Goal: Ask a question

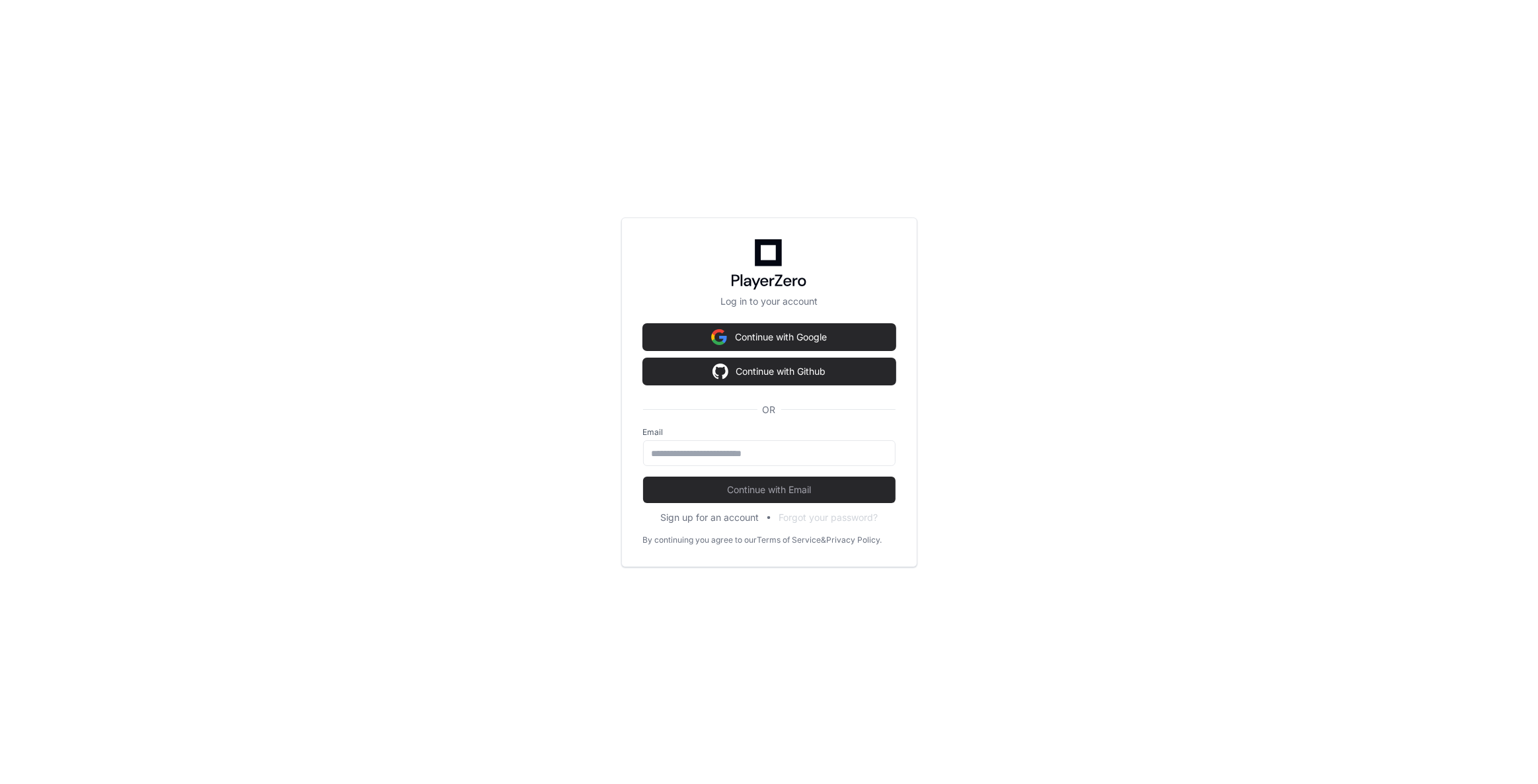
click at [759, 368] on button "Continue with Github" at bounding box center [770, 372] width 253 height 27
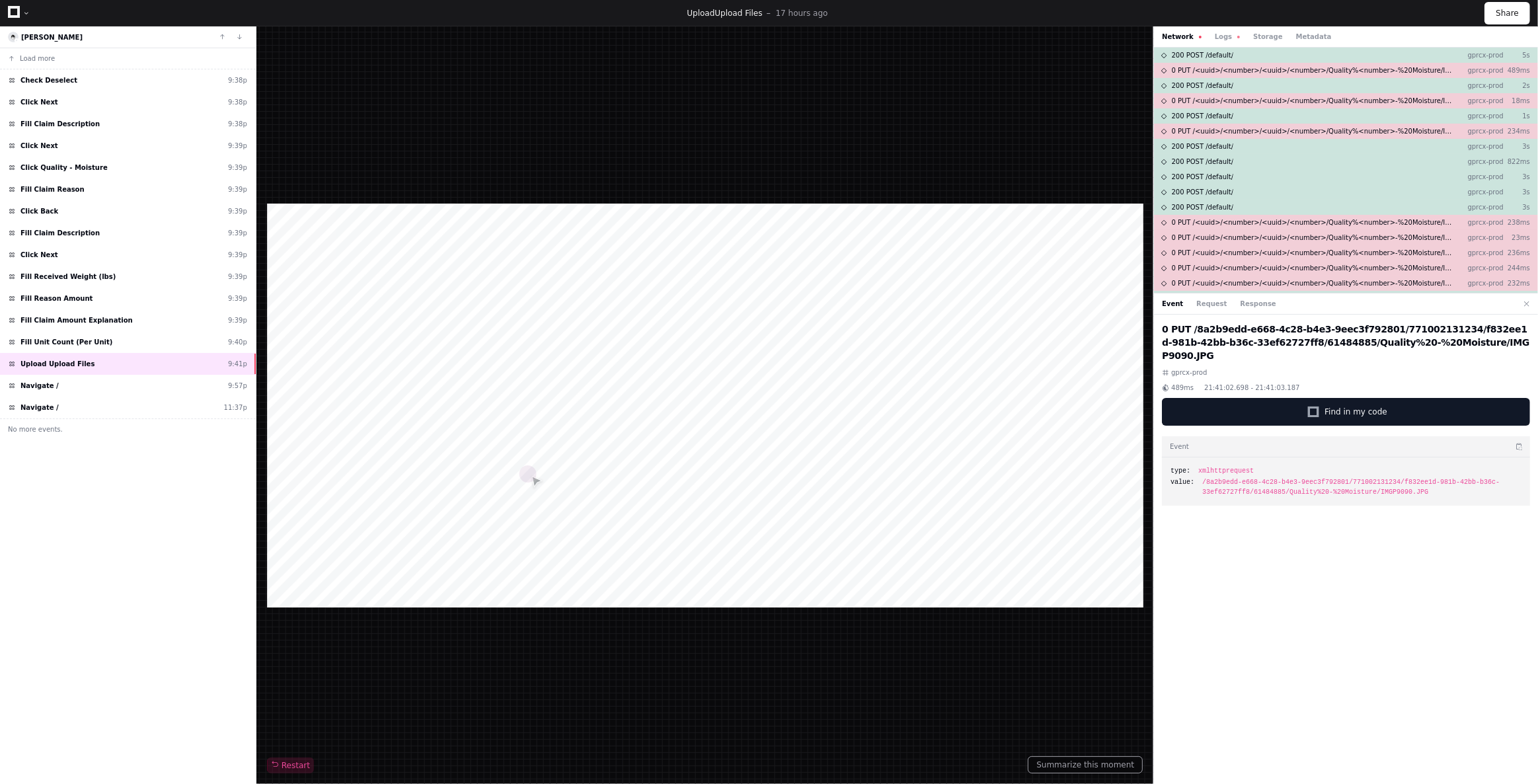
click at [14, 13] on icon at bounding box center [13, 12] width 12 height 12
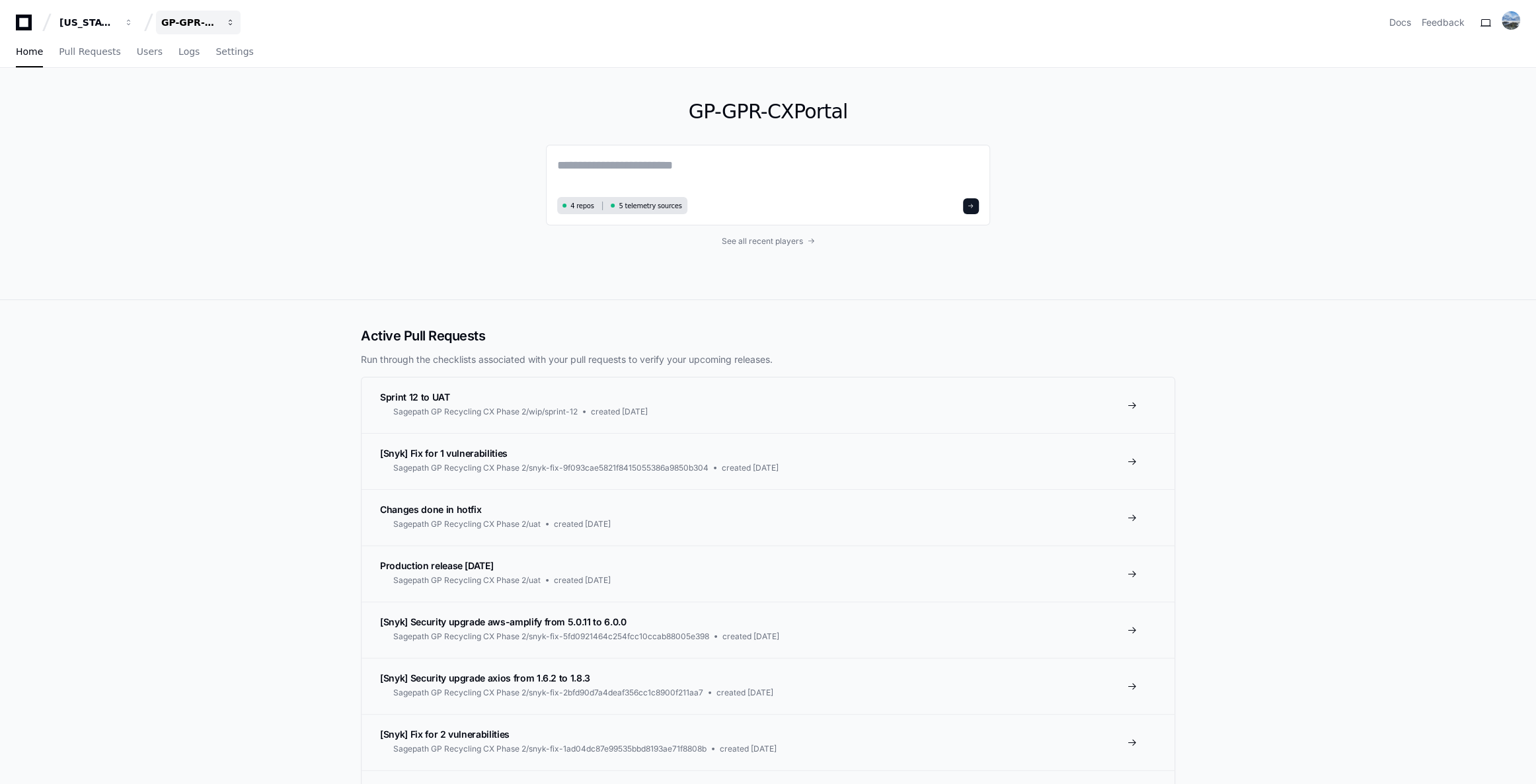
click at [117, 27] on div "GP-GPR-CXPortal" at bounding box center [88, 22] width 57 height 13
click at [197, 99] on span "GP-FiberOps" at bounding box center [214, 97] width 63 height 16
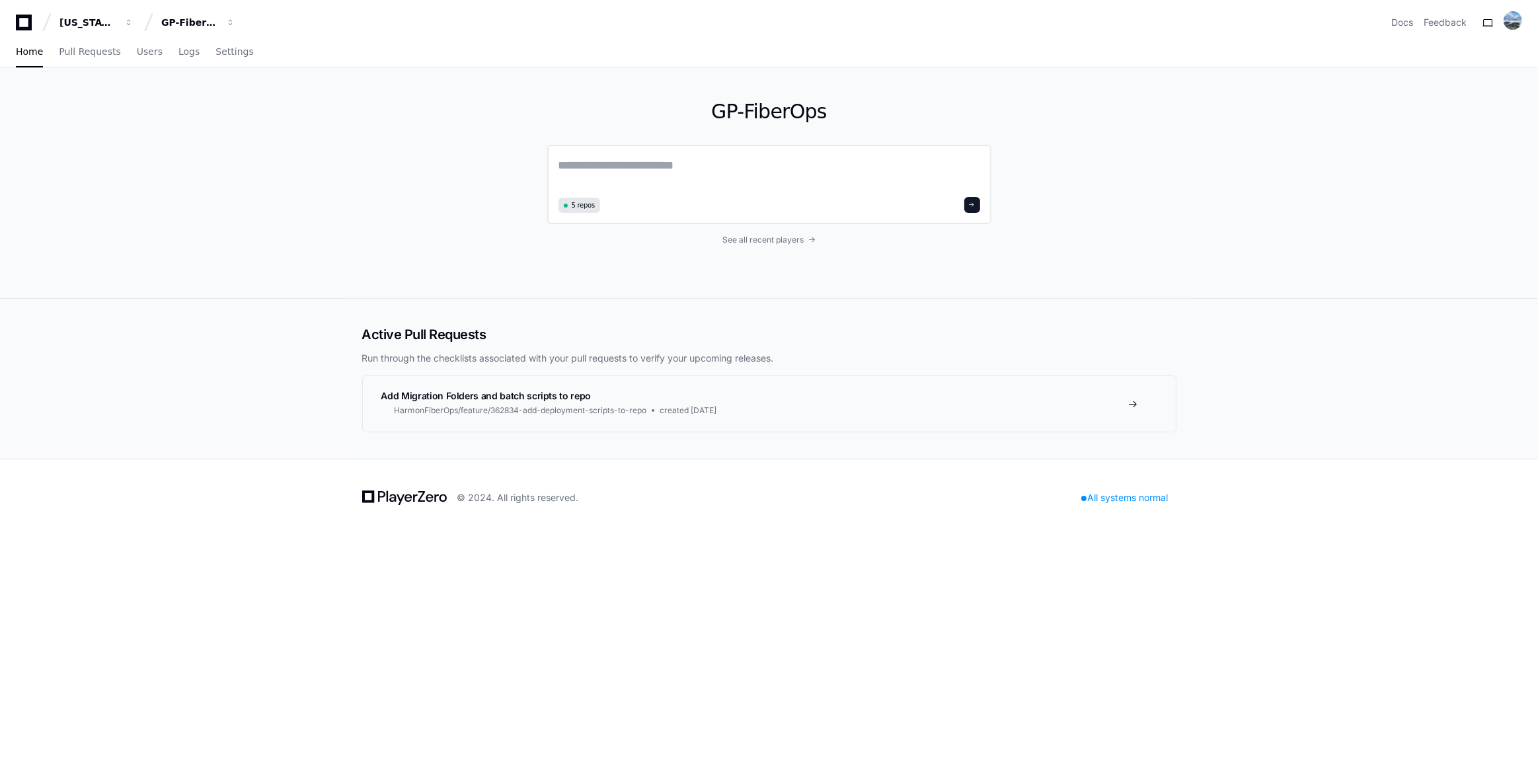
click at [648, 160] on textarea at bounding box center [770, 174] width 422 height 37
paste textarea "**********"
type textarea "**********"
click at [117, 23] on div "GP-FiberOps" at bounding box center [88, 22] width 57 height 13
click at [195, 151] on span "GP-HubbIT" at bounding box center [210, 150] width 55 height 16
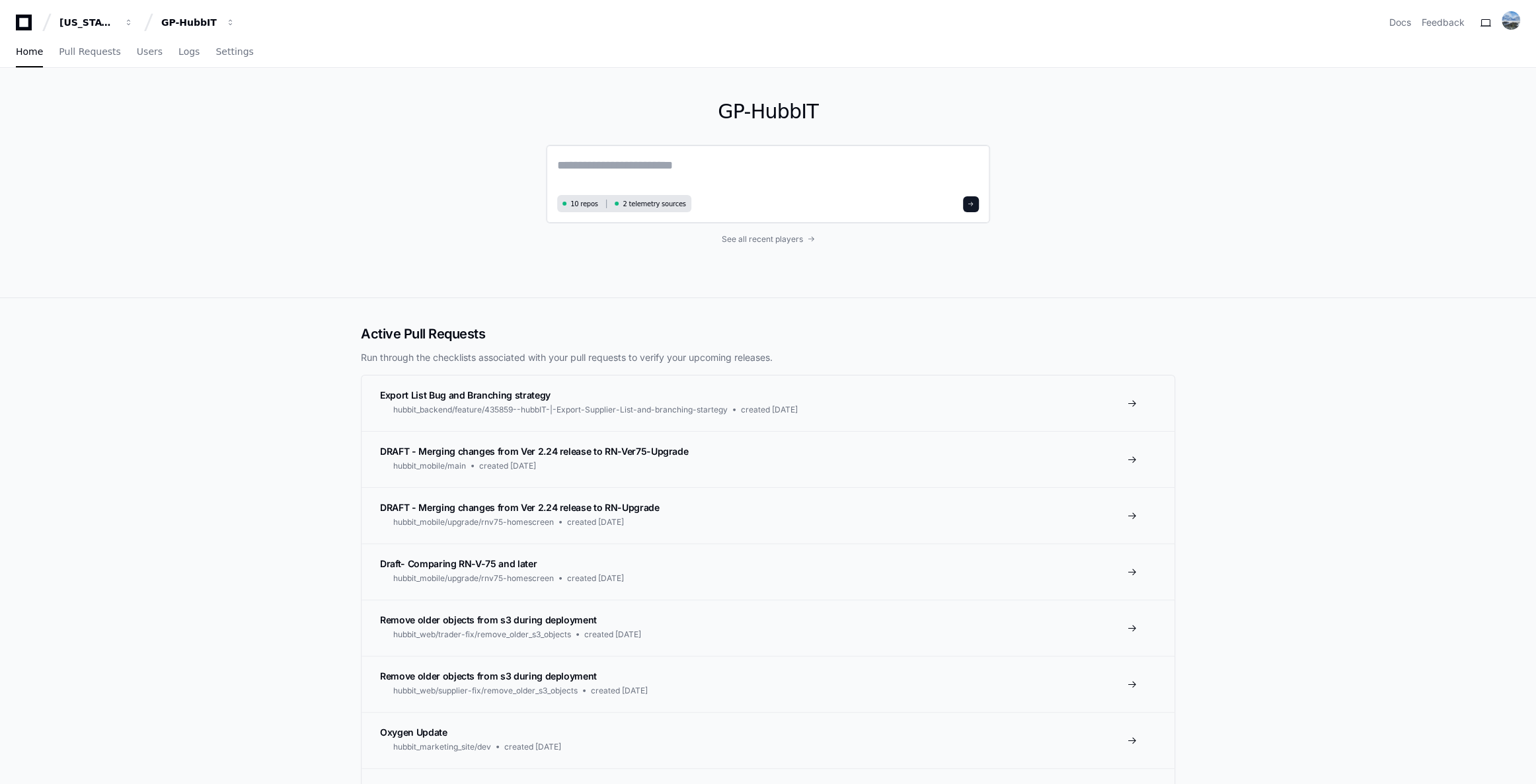
click at [660, 152] on div "10 repos 2 telemetry sources" at bounding box center [767, 184] width 444 height 78
click at [661, 169] on textarea at bounding box center [768, 173] width 422 height 35
paste textarea "**********"
type textarea "**********"
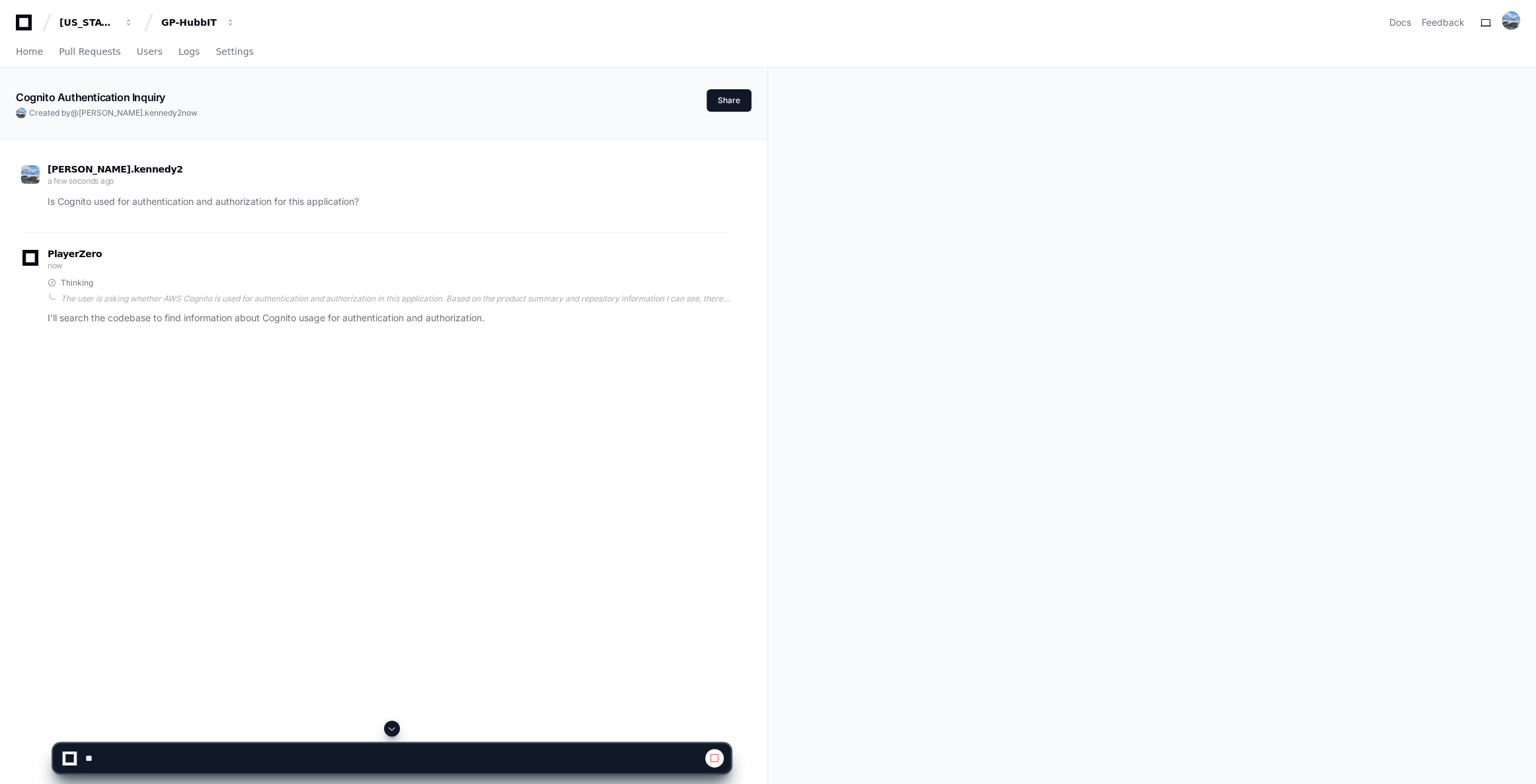
click at [475, 318] on p "I'll search the codebase to find information about Cognito usage for authentica…" at bounding box center [388, 318] width 683 height 15
click at [476, 318] on p "I'll search the codebase to find information about Cognito usage for authentica…" at bounding box center [388, 318] width 683 height 15
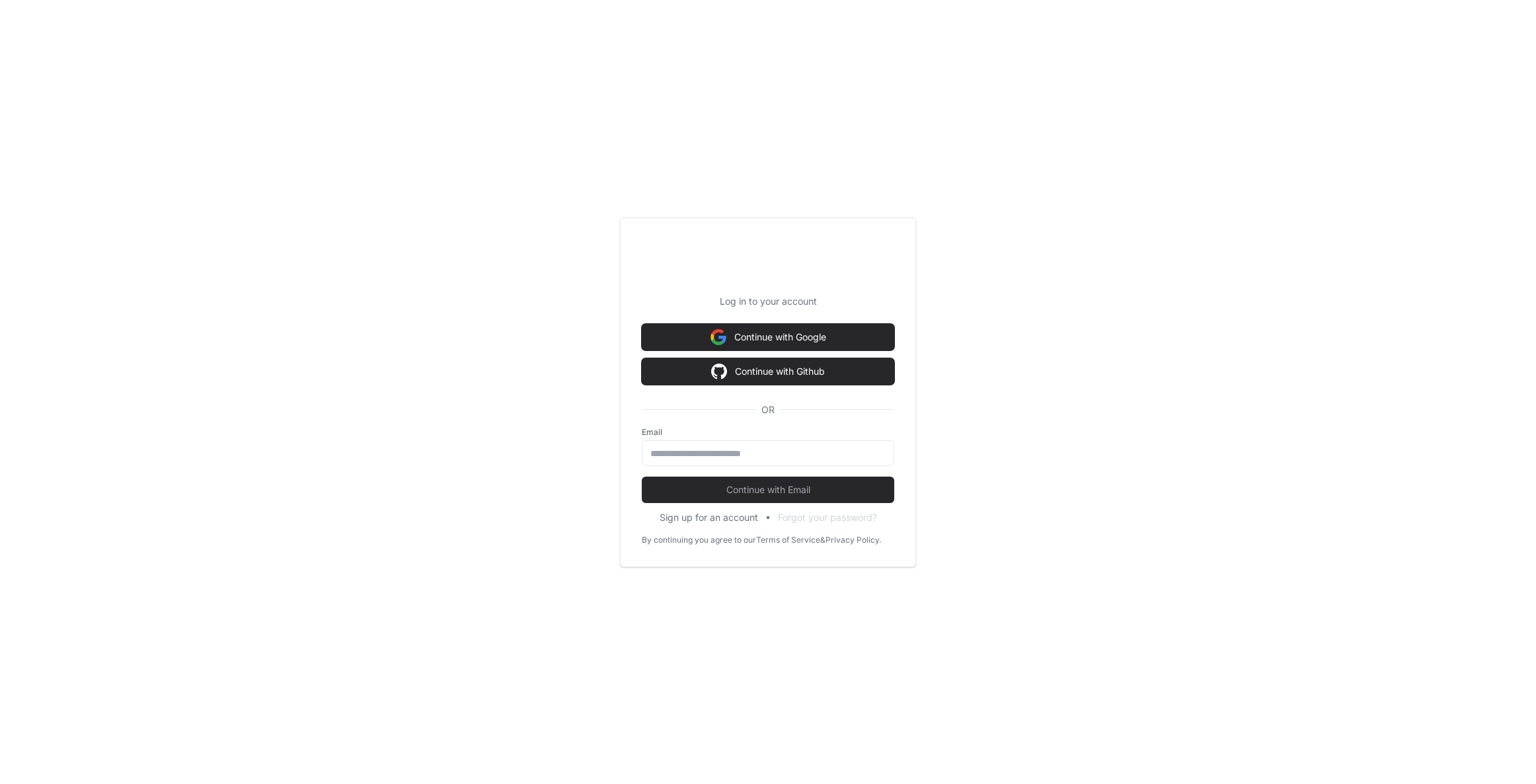
scroll to position [60, 0]
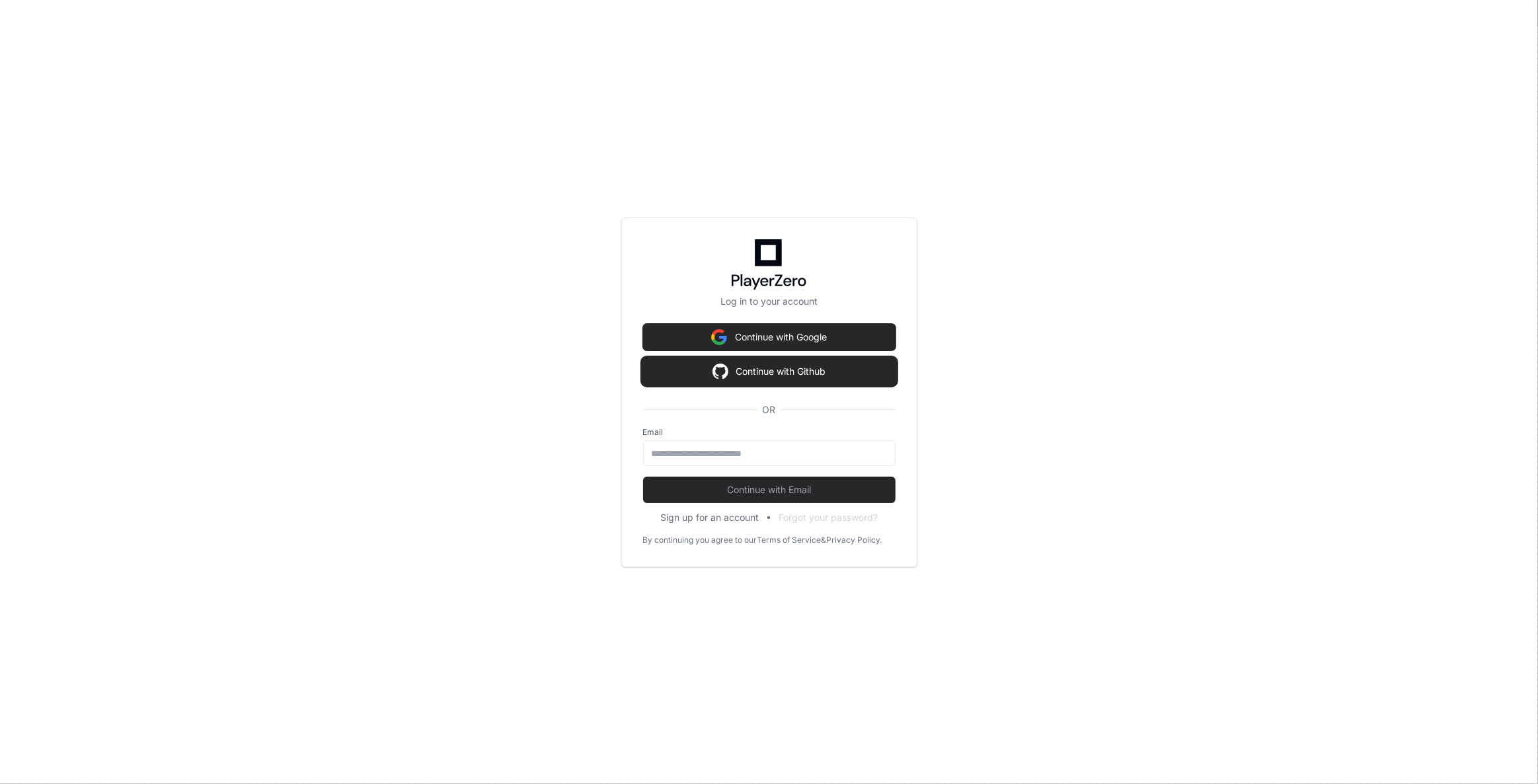
click at [833, 373] on button "Continue with Github" at bounding box center [770, 372] width 253 height 27
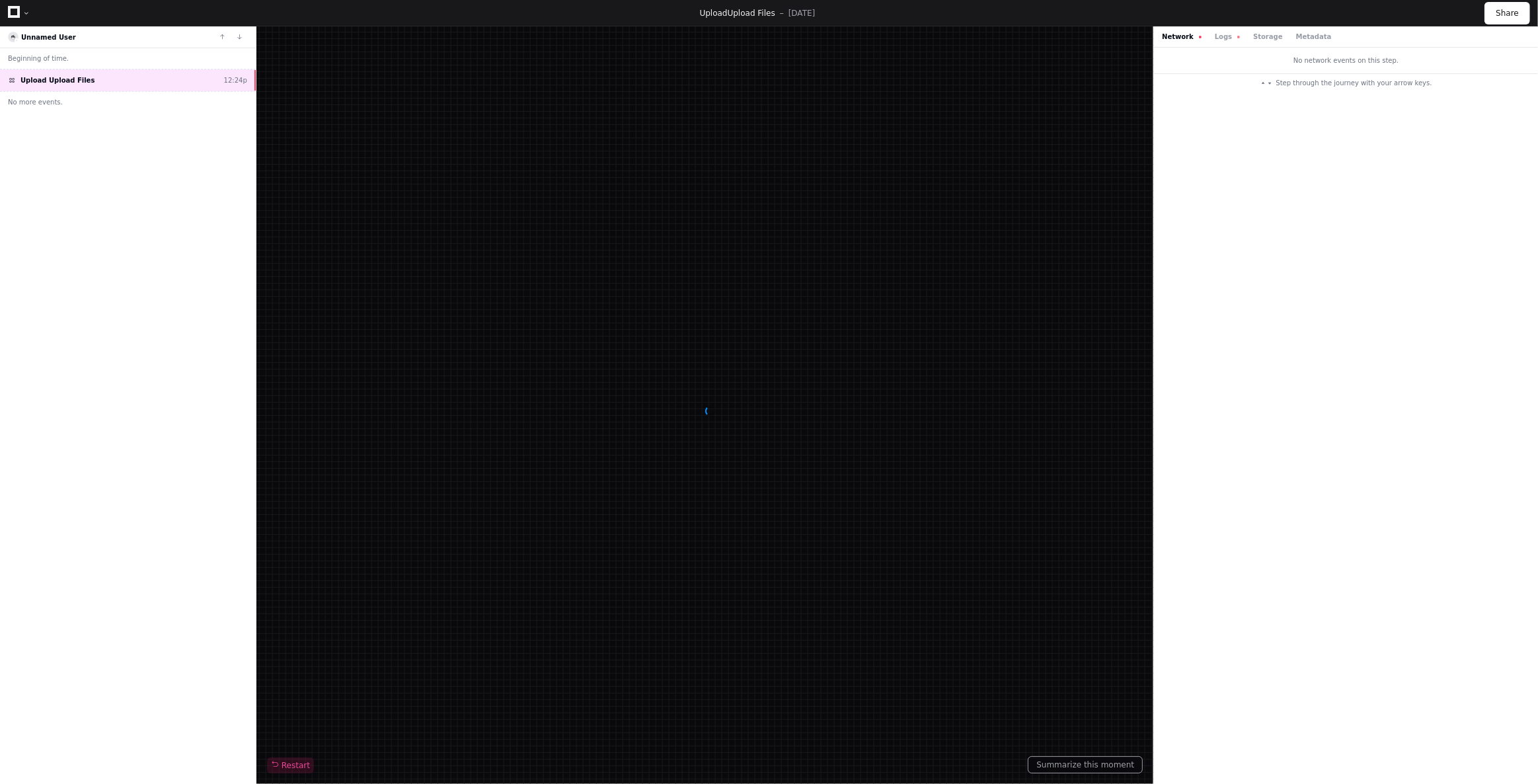
click at [13, 12] on icon at bounding box center [13, 12] width 12 height 12
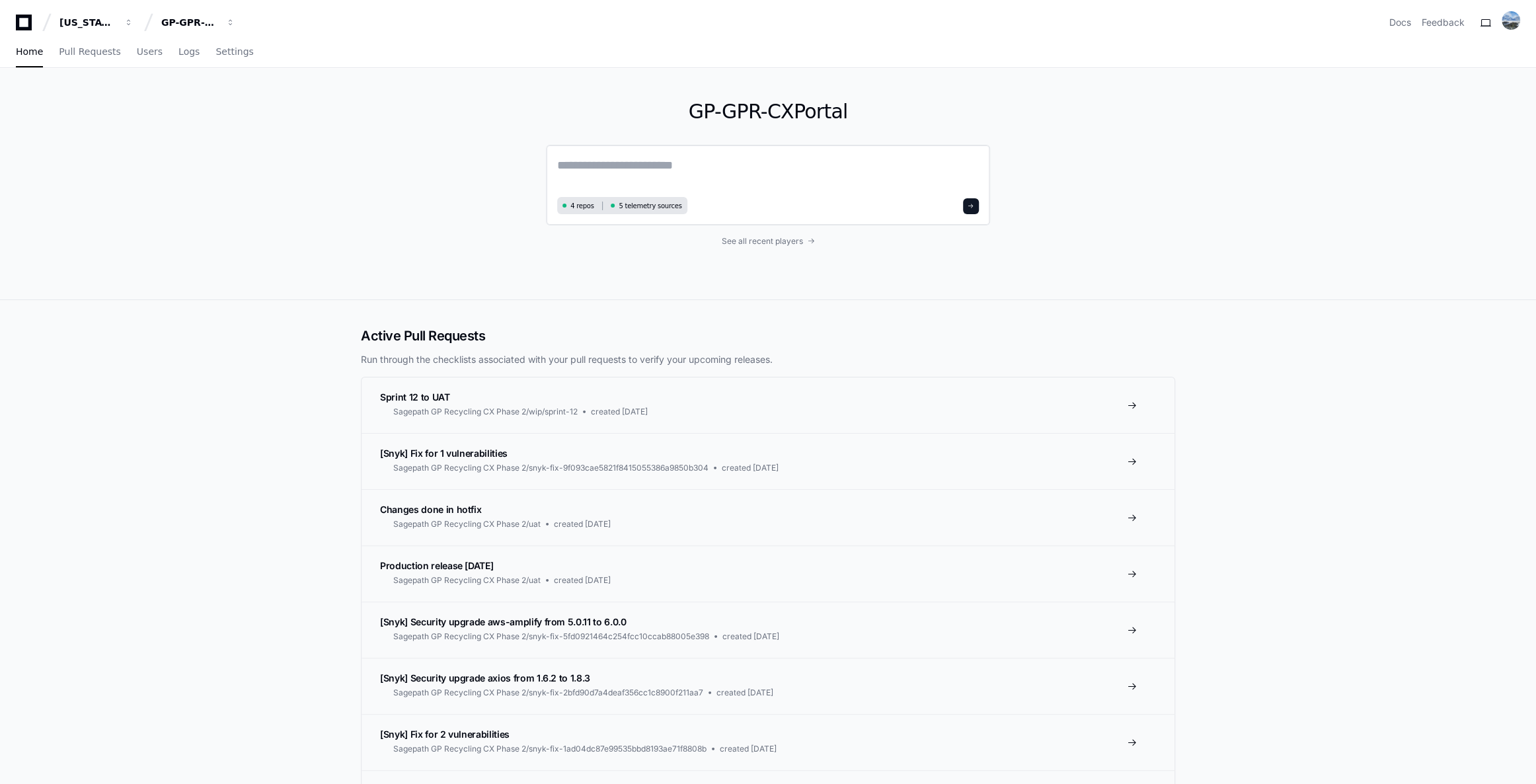
click at [707, 165] on textarea at bounding box center [768, 174] width 422 height 37
paste textarea "**********"
type textarea "**********"
click at [978, 202] on button at bounding box center [971, 205] width 16 height 16
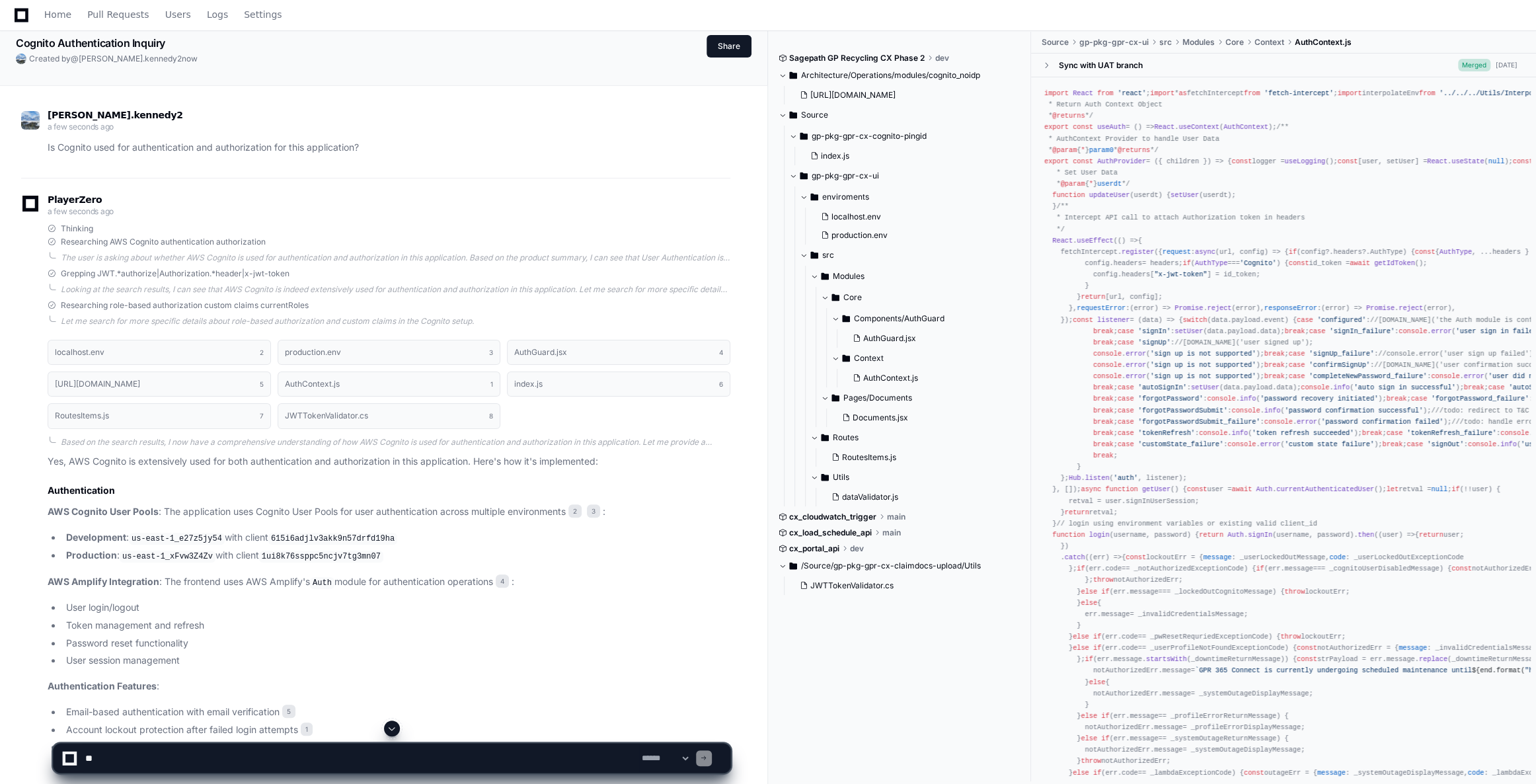
scroll to position [53, 0]
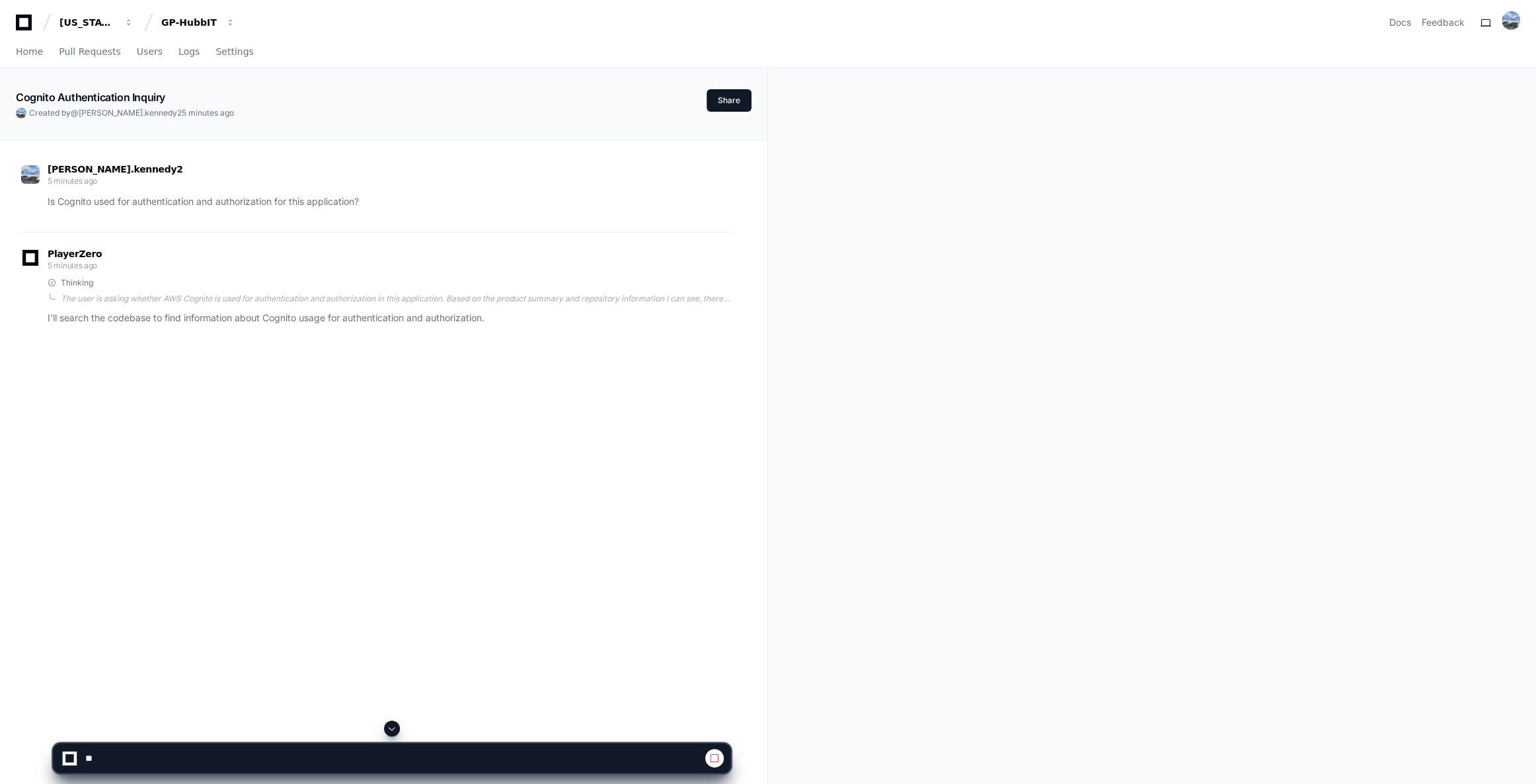
click at [388, 731] on span at bounding box center [392, 728] width 11 height 11
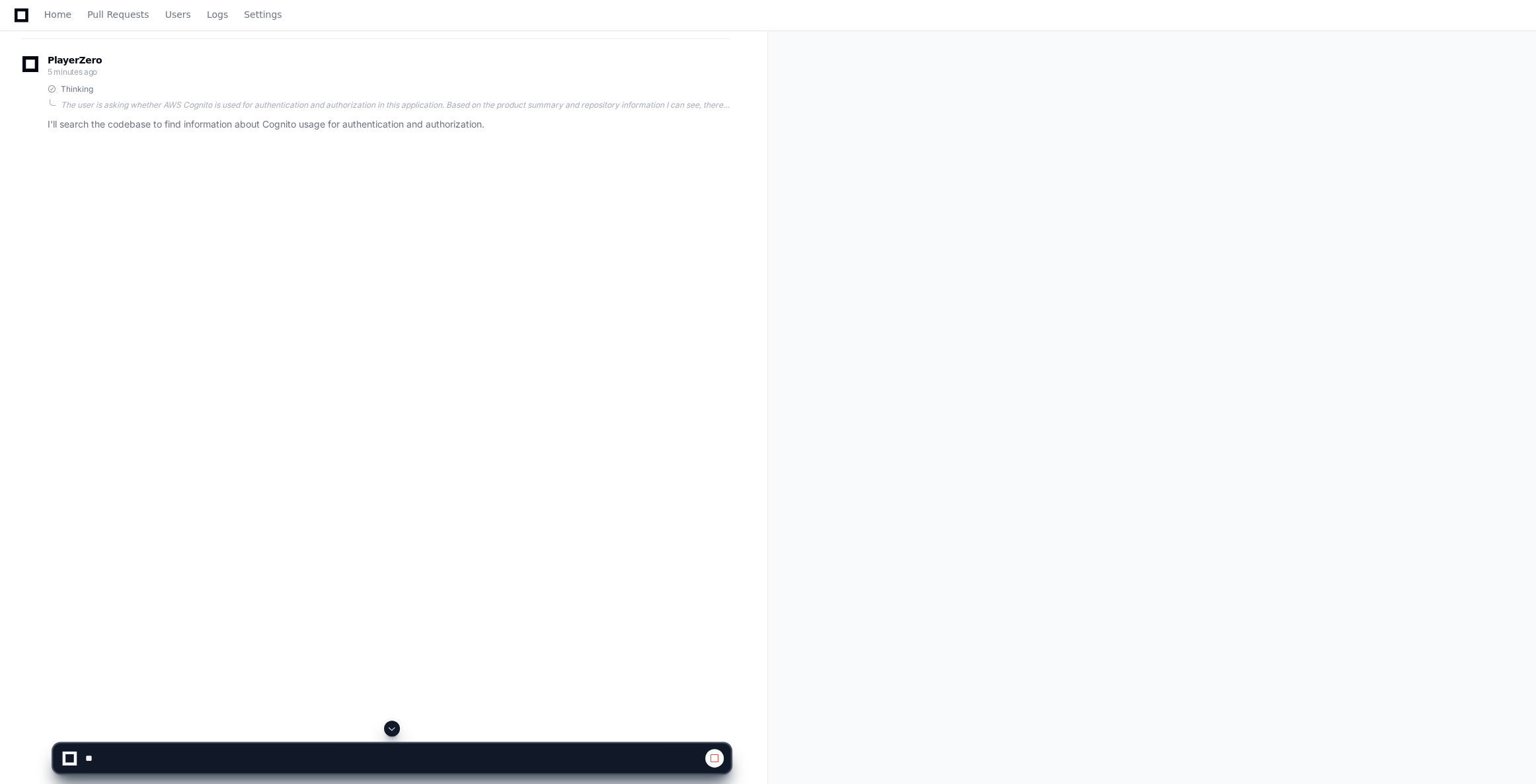
click at [388, 731] on span at bounding box center [392, 728] width 11 height 11
click at [388, 731] on app-app-chat-input at bounding box center [392, 746] width 678 height 53
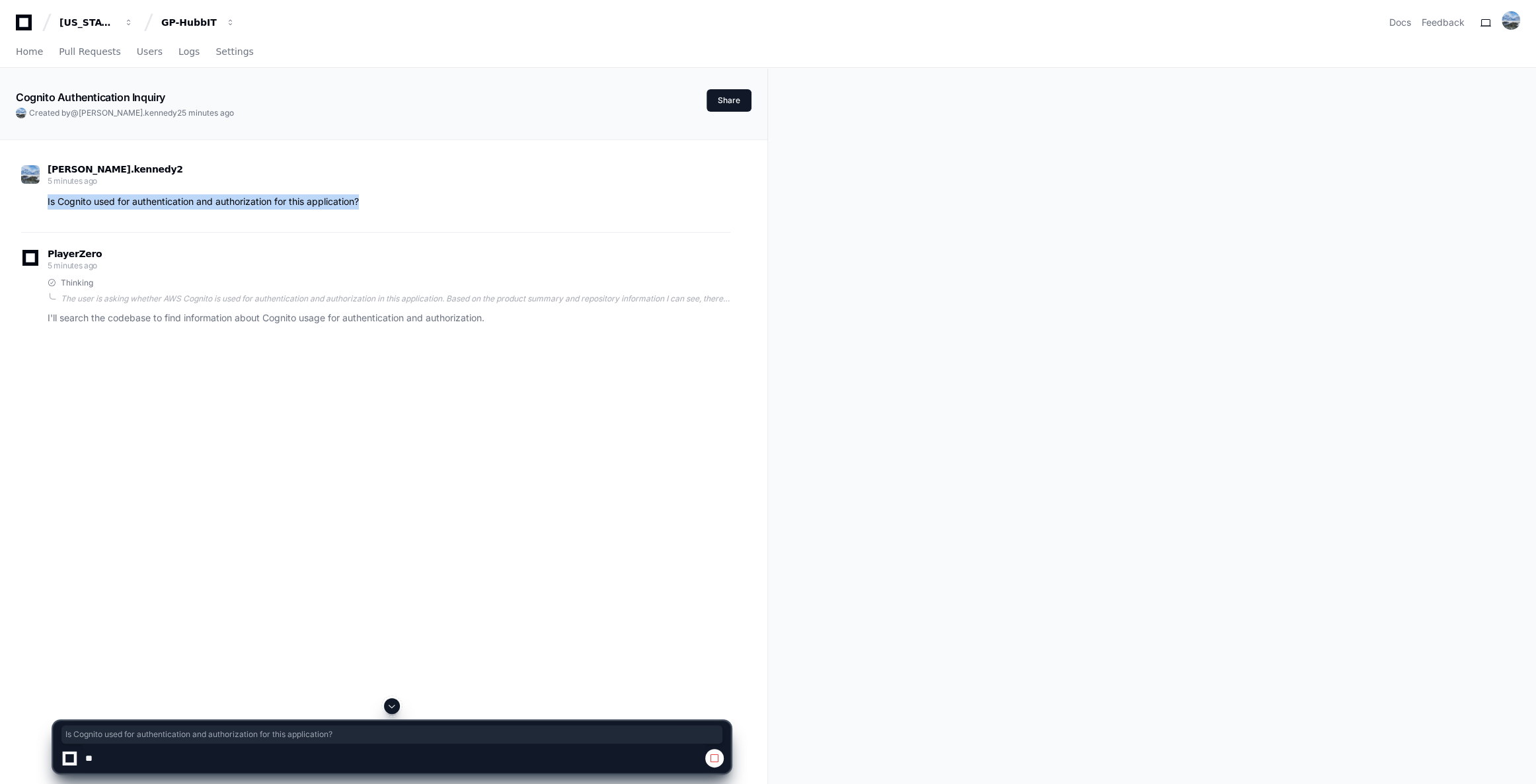
drag, startPoint x: 364, startPoint y: 202, endPoint x: 68, endPoint y: 212, distance: 296.2
click at [27, 212] on div "[PERSON_NAME].kennedy2 5 minutes ago Is Cognito used for authentication and aut…" at bounding box center [376, 190] width 709 height 84
copy p "Is Cognito used for authentication and authorization for this application?"
click at [713, 757] on span at bounding box center [715, 758] width 11 height 11
click at [713, 762] on span at bounding box center [715, 758] width 11 height 11
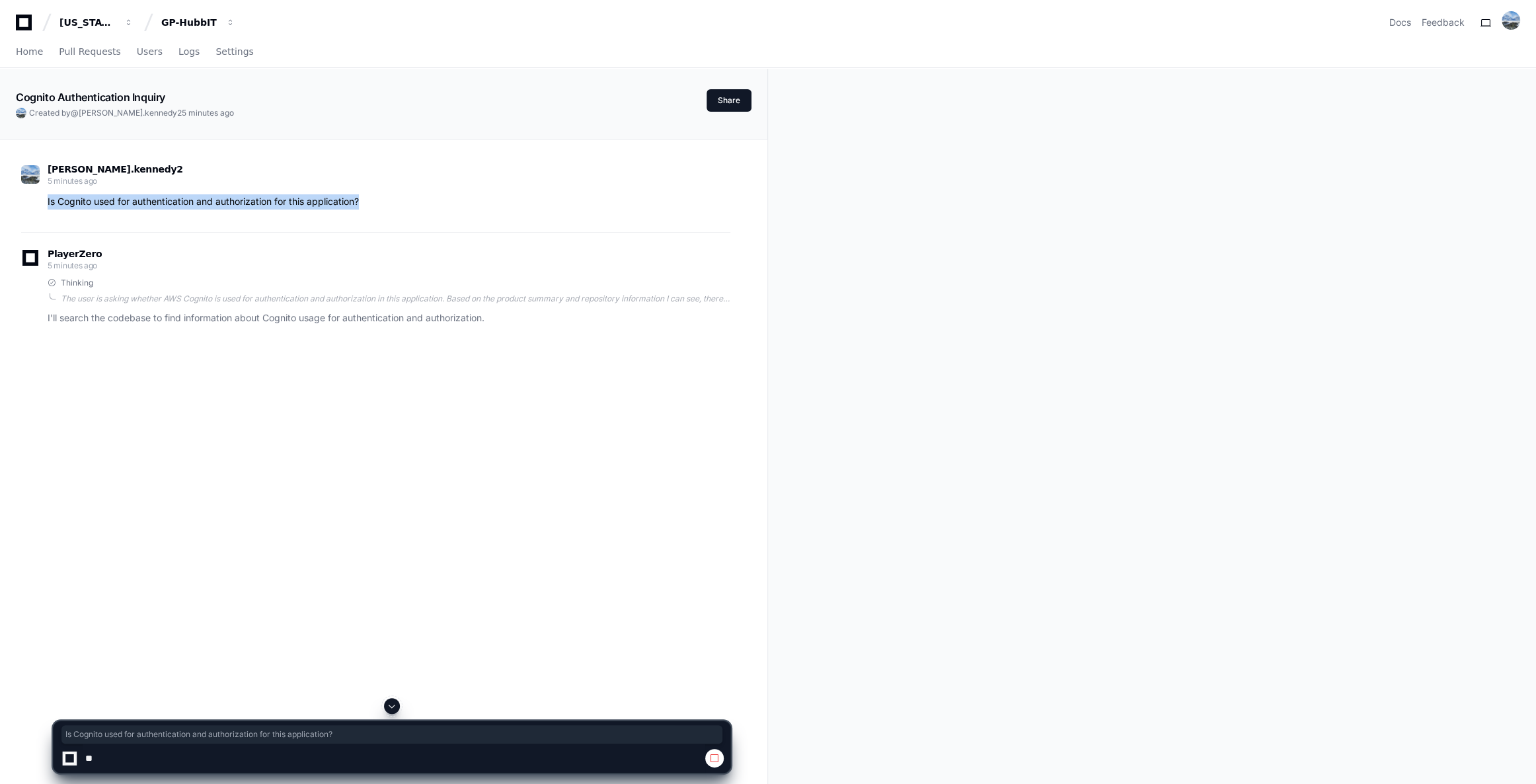
click at [712, 762] on span at bounding box center [715, 758] width 11 height 11
click at [711, 762] on span at bounding box center [715, 758] width 11 height 11
click at [181, 29] on button "GP-HubbIT" at bounding box center [198, 22] width 85 height 24
click at [84, 17] on div "[US_STATE] Pacific" at bounding box center [88, 22] width 57 height 13
click at [117, 24] on div "GP-HubbIT" at bounding box center [88, 22] width 57 height 13
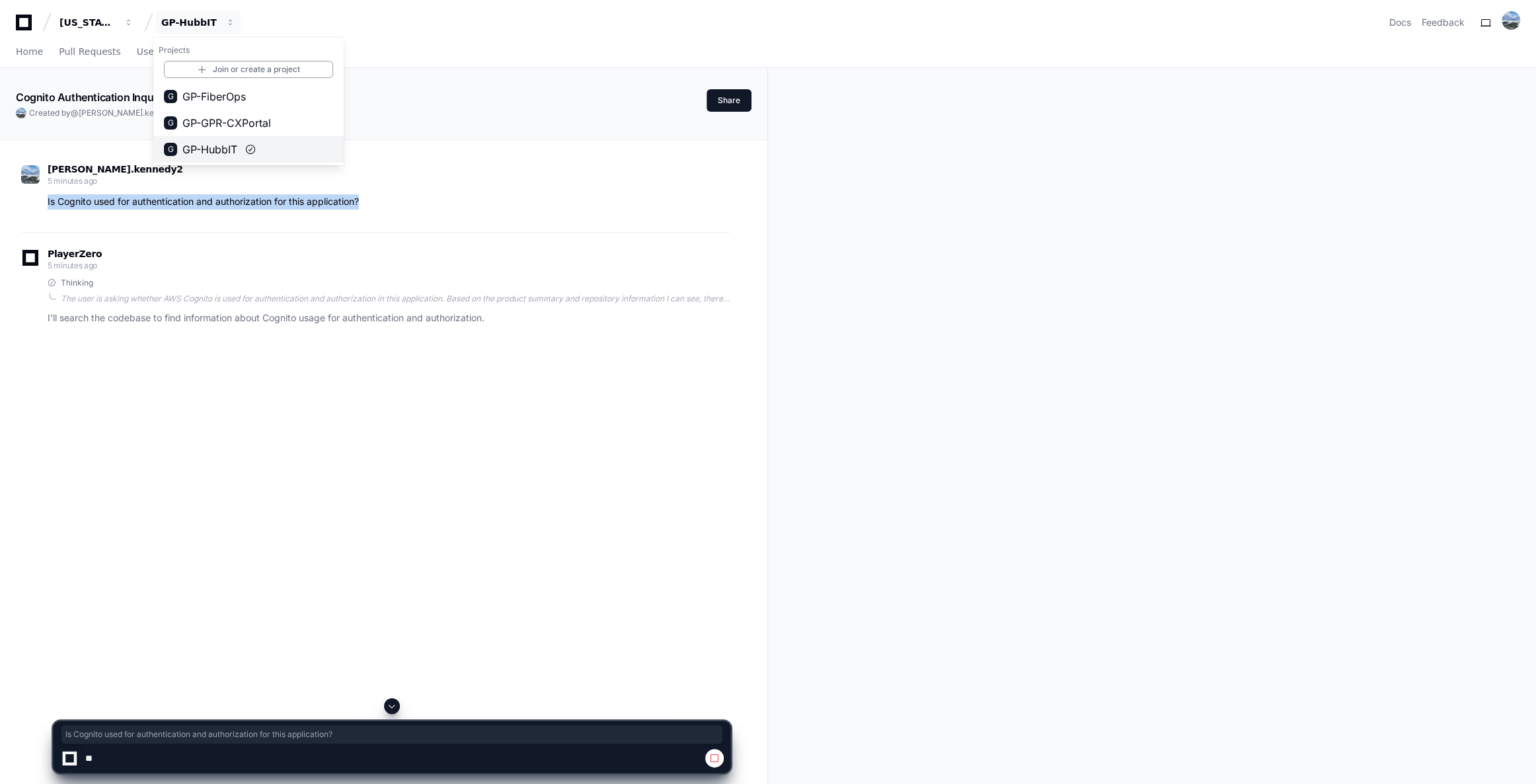
click at [220, 148] on span "GP-HubbIT" at bounding box center [210, 150] width 55 height 16
click at [36, 50] on span "Home" at bounding box center [29, 51] width 27 height 8
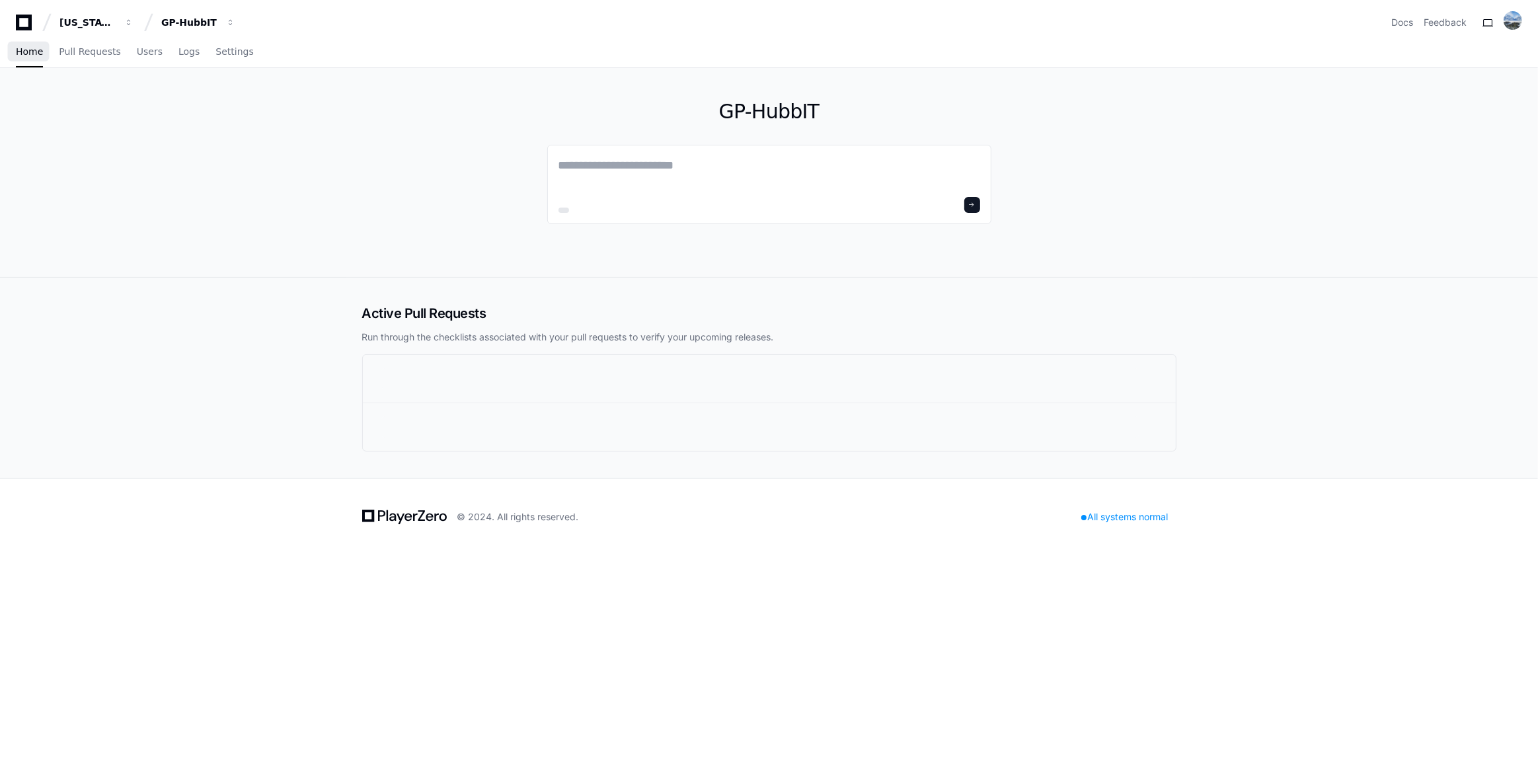
click at [36, 50] on span "Home" at bounding box center [29, 51] width 27 height 8
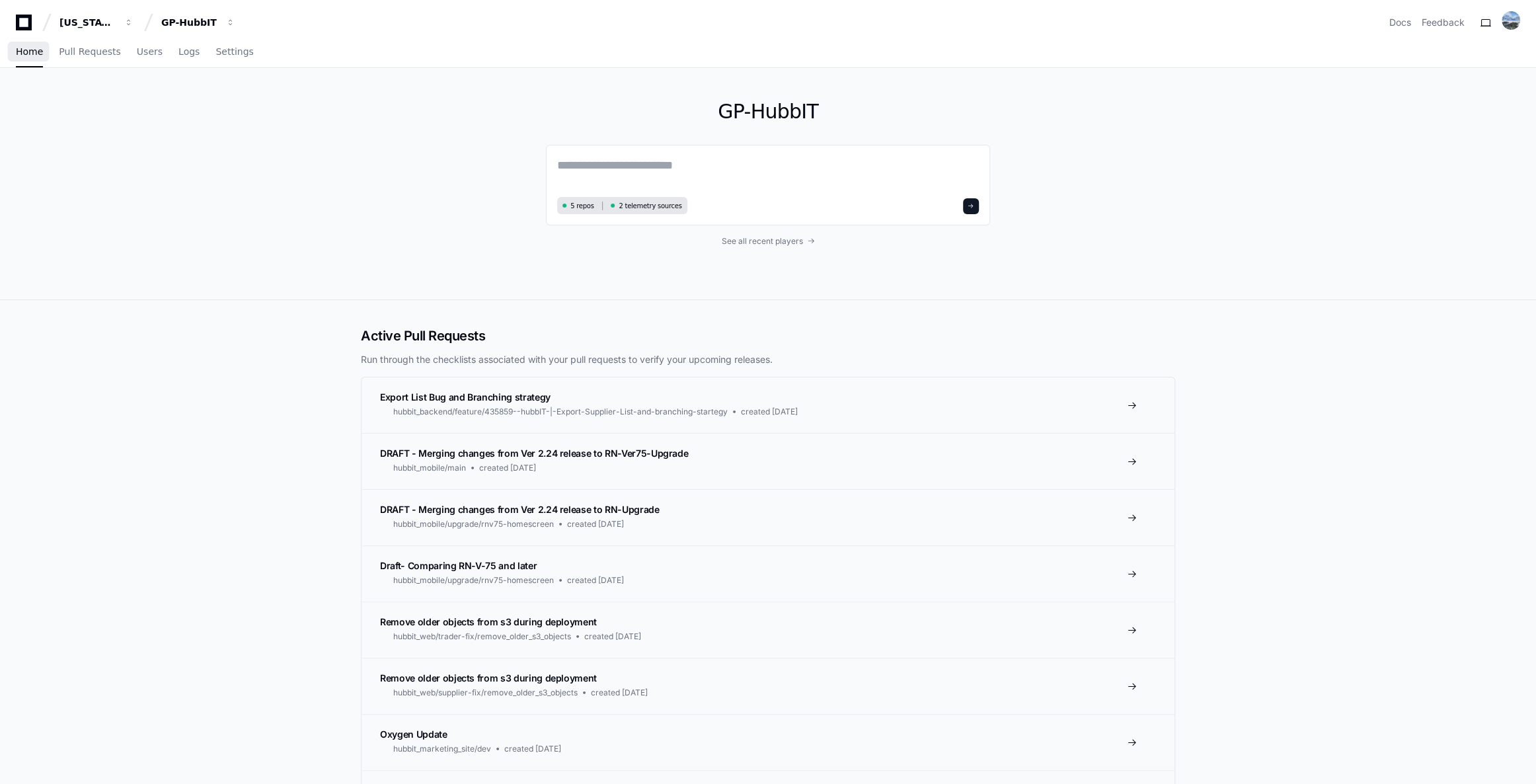
click at [36, 50] on span "Home" at bounding box center [29, 51] width 27 height 8
drag, startPoint x: 609, startPoint y: 157, endPoint x: 605, endPoint y: 163, distance: 7.2
click at [606, 163] on textarea at bounding box center [768, 174] width 422 height 37
paste textarea "**********"
type textarea "**********"
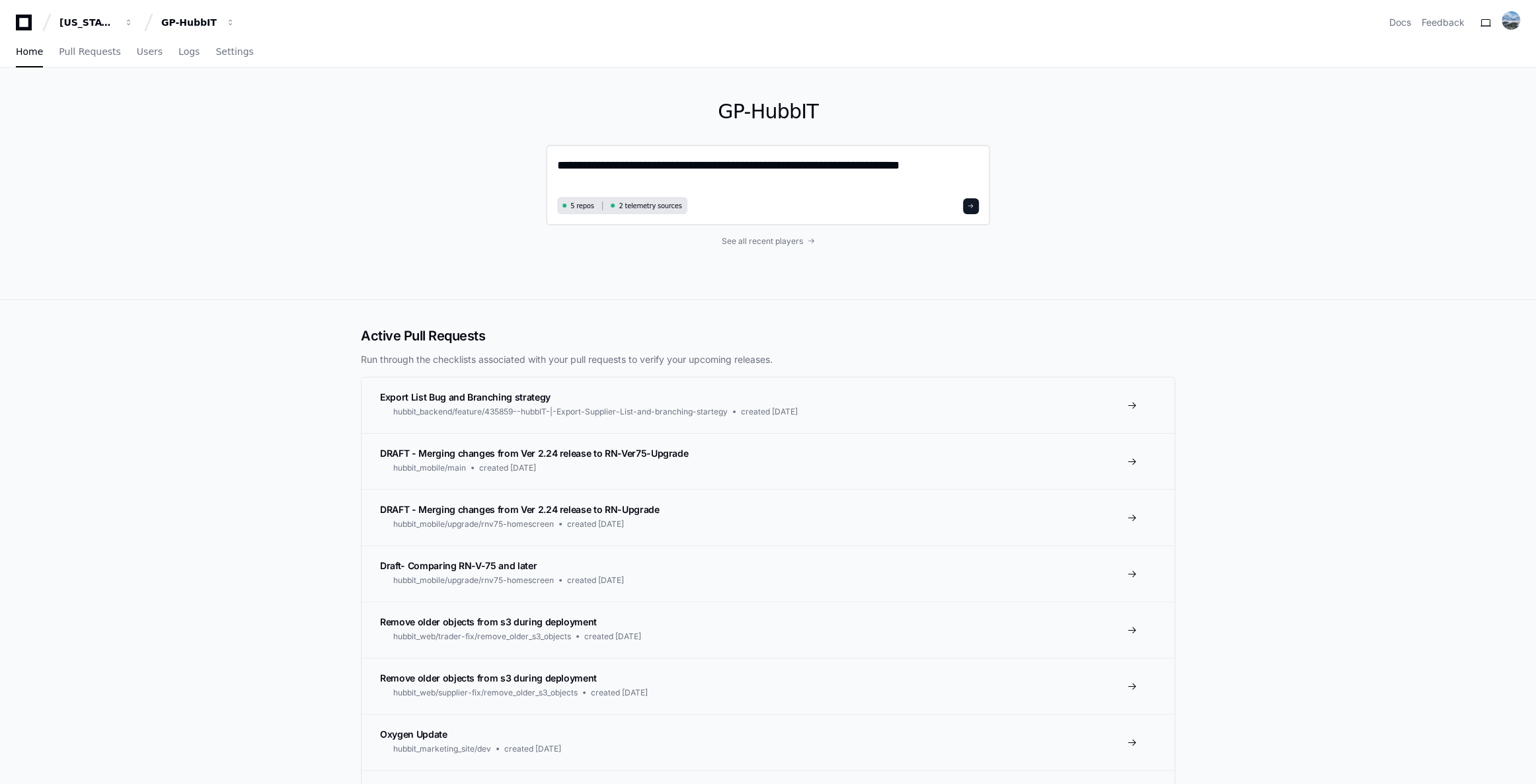
click at [972, 210] on button at bounding box center [971, 206] width 16 height 16
